Goal: Task Accomplishment & Management: Use online tool/utility

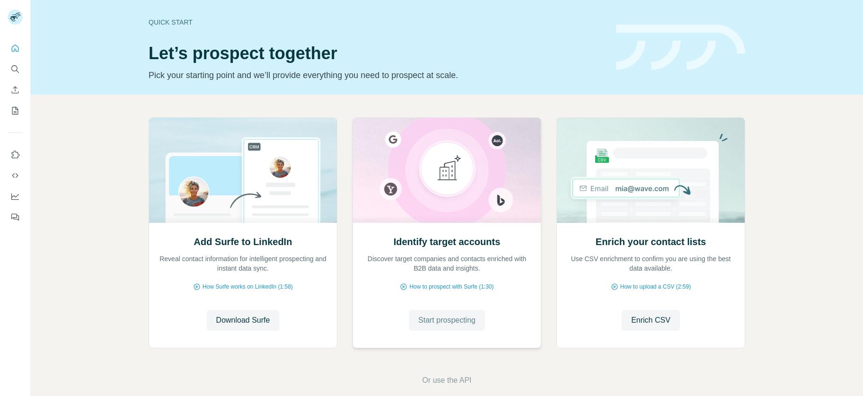
click at [444, 315] on span "Start prospecting" at bounding box center [446, 320] width 57 height 11
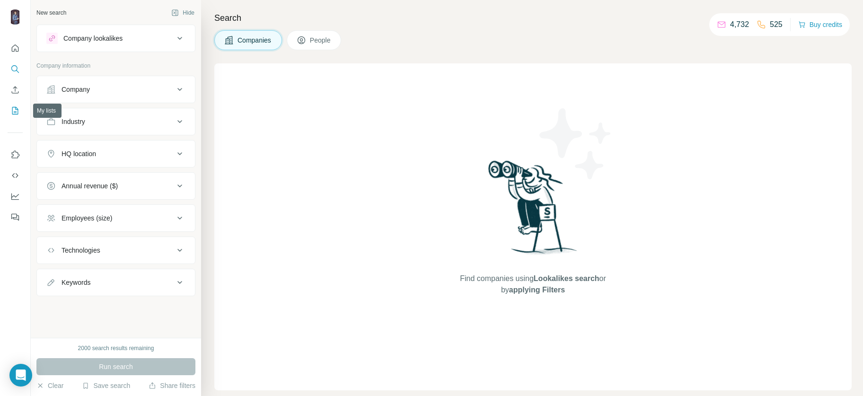
click at [12, 110] on icon "My lists" at bounding box center [14, 110] width 9 height 9
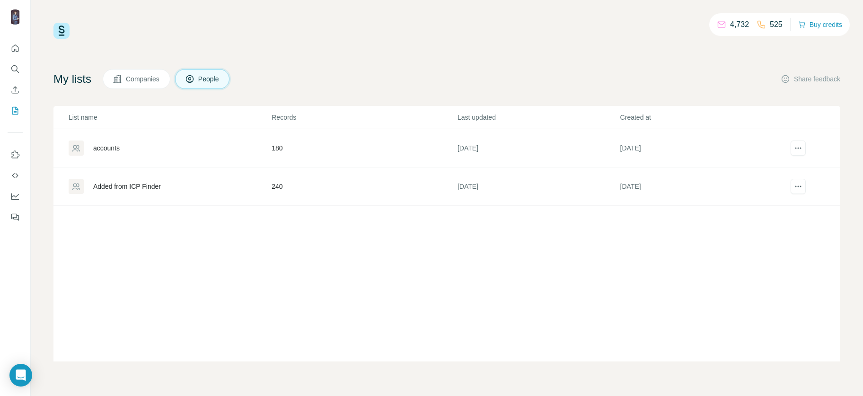
click at [139, 190] on div "Added from ICP Finder" at bounding box center [127, 186] width 68 height 9
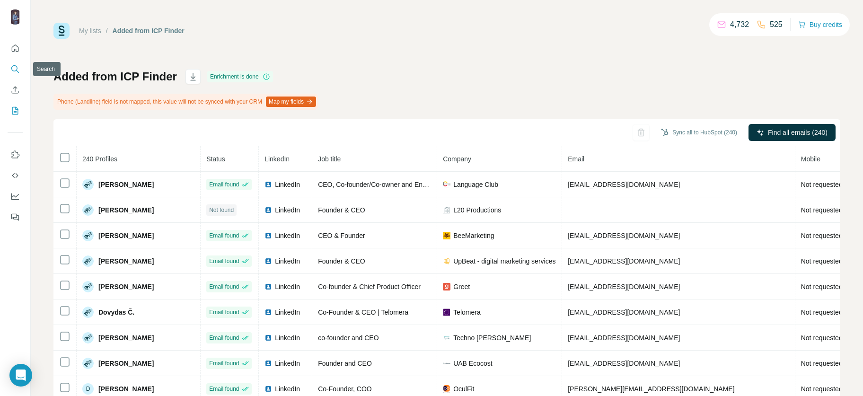
click at [13, 69] on icon "Search" at bounding box center [14, 68] width 9 height 9
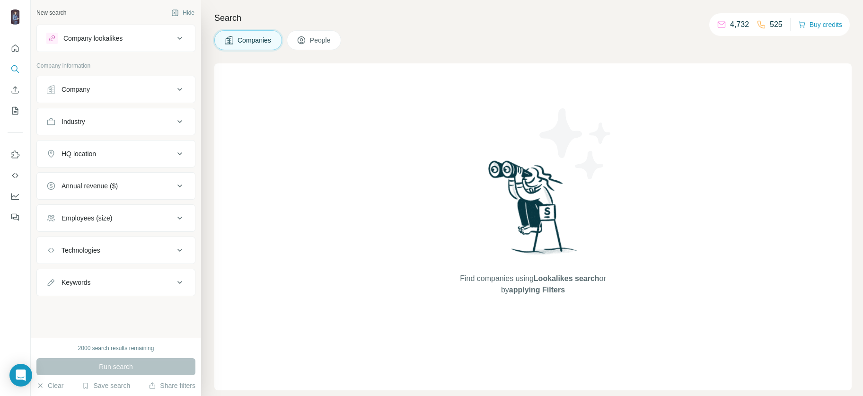
click at [135, 83] on button "Company" at bounding box center [116, 89] width 158 height 23
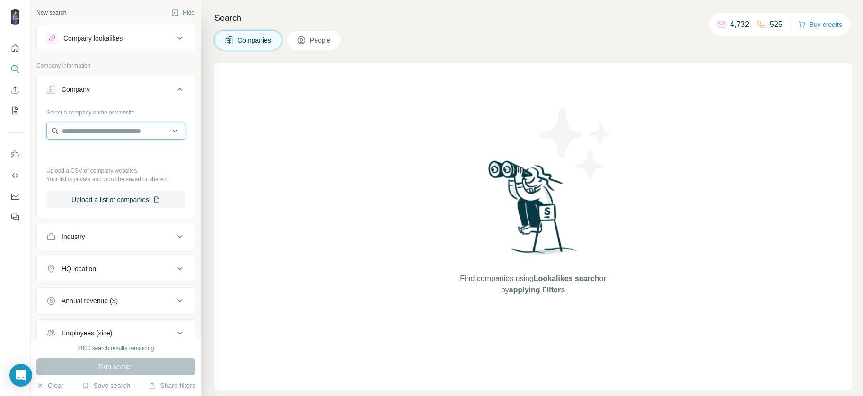
click at [114, 125] on input "text" at bounding box center [115, 130] width 139 height 17
click at [157, 89] on div "Company" at bounding box center [110, 89] width 128 height 9
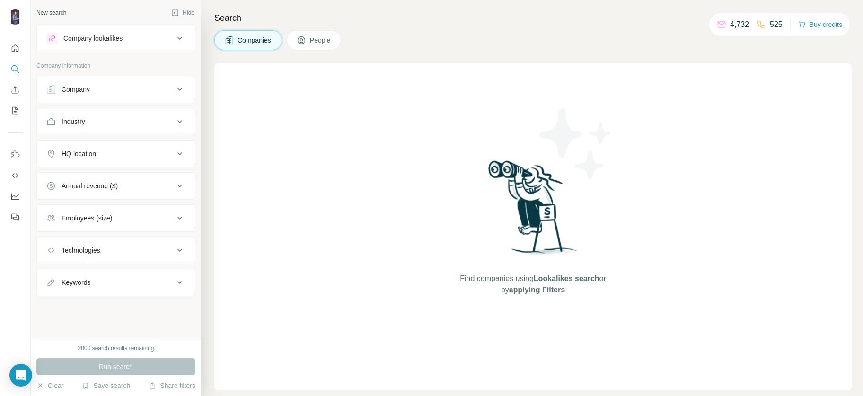
click at [0, 360] on div at bounding box center [15, 198] width 31 height 396
click at [15, 366] on body "New search Hide Company lookalikes Company information Company Industry HQ loca…" at bounding box center [431, 198] width 863 height 396
click at [450, 78] on div "Find companies using Lookalikes search or by applying Filters" at bounding box center [533, 226] width 170 height 327
